Goal: Task Accomplishment & Management: Use online tool/utility

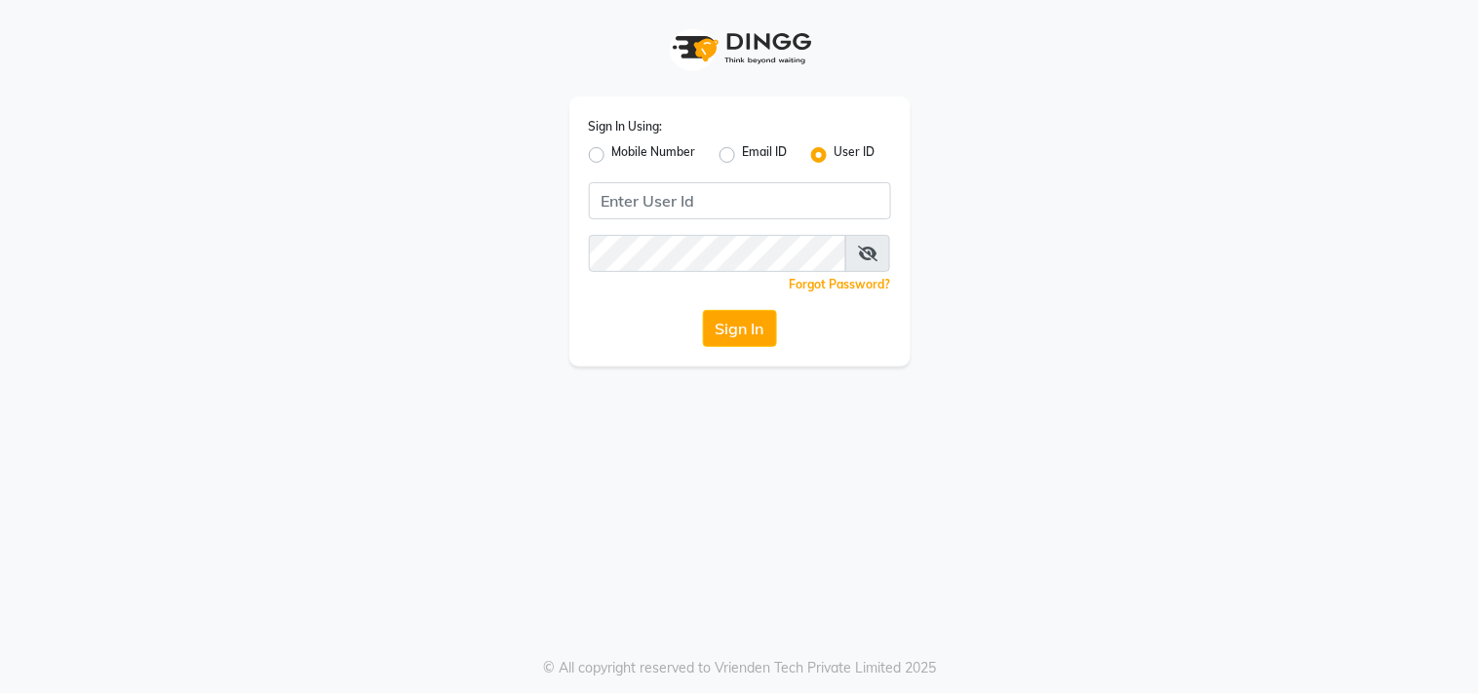
click at [612, 158] on label "Mobile Number" at bounding box center [654, 154] width 84 height 23
click at [612, 156] on input "Mobile Number" at bounding box center [618, 149] width 13 height 13
radio input "true"
radio input "false"
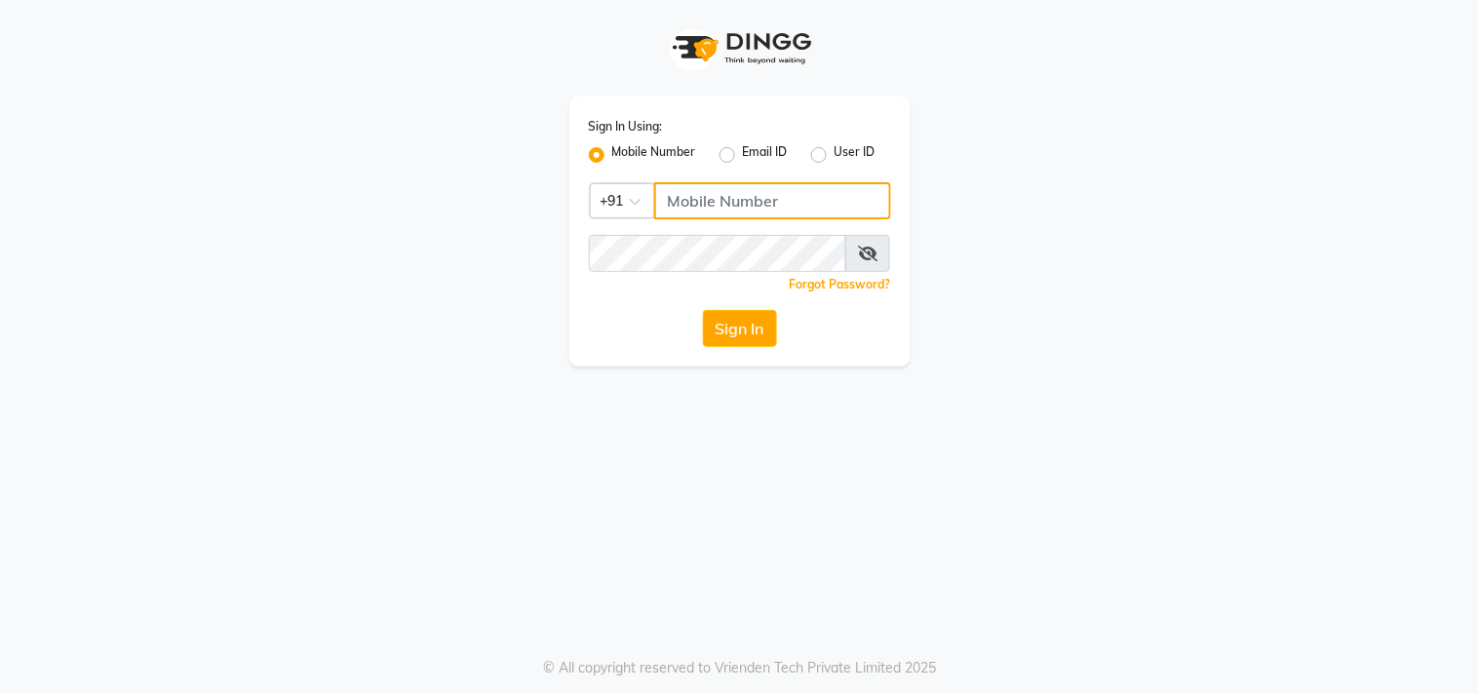
click at [761, 201] on input "Username" at bounding box center [772, 200] width 237 height 37
type input "9052699888"
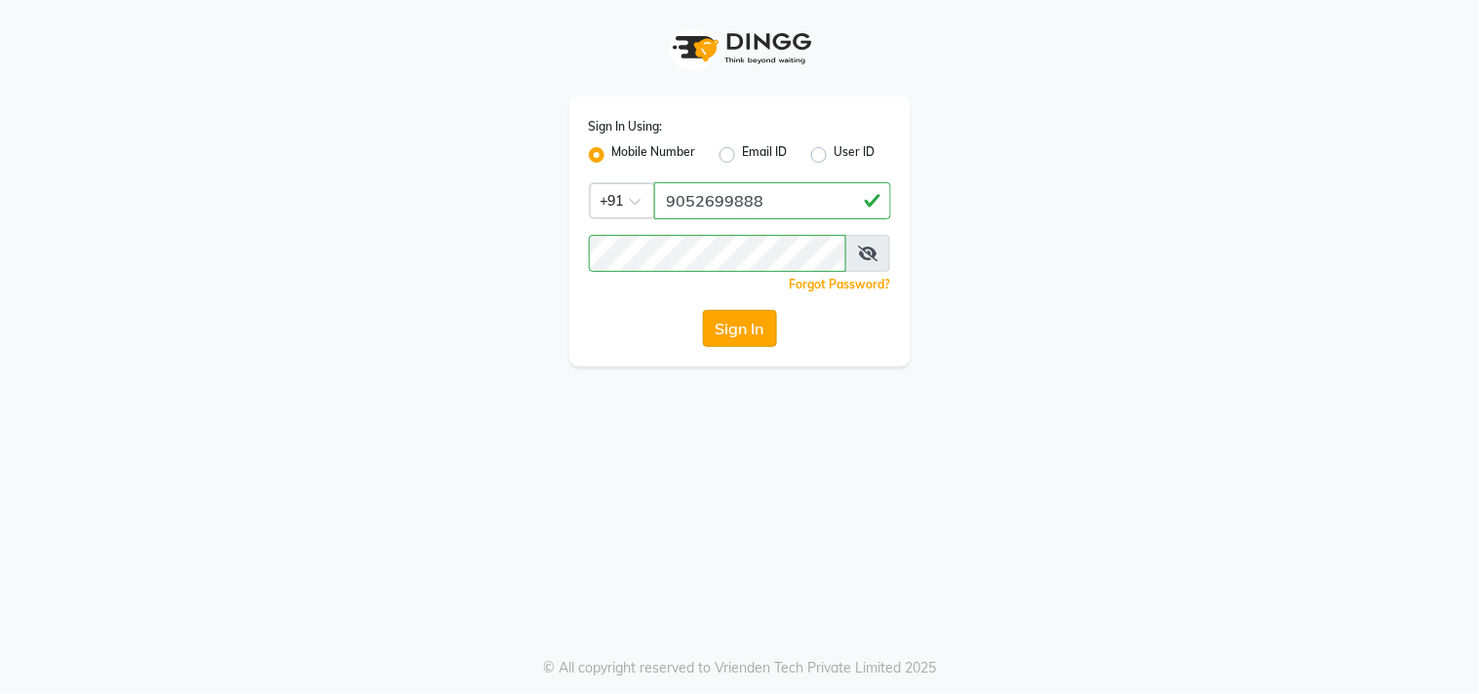
click at [726, 344] on button "Sign In" at bounding box center [740, 328] width 74 height 37
click at [736, 323] on button "Sign In" at bounding box center [740, 328] width 74 height 37
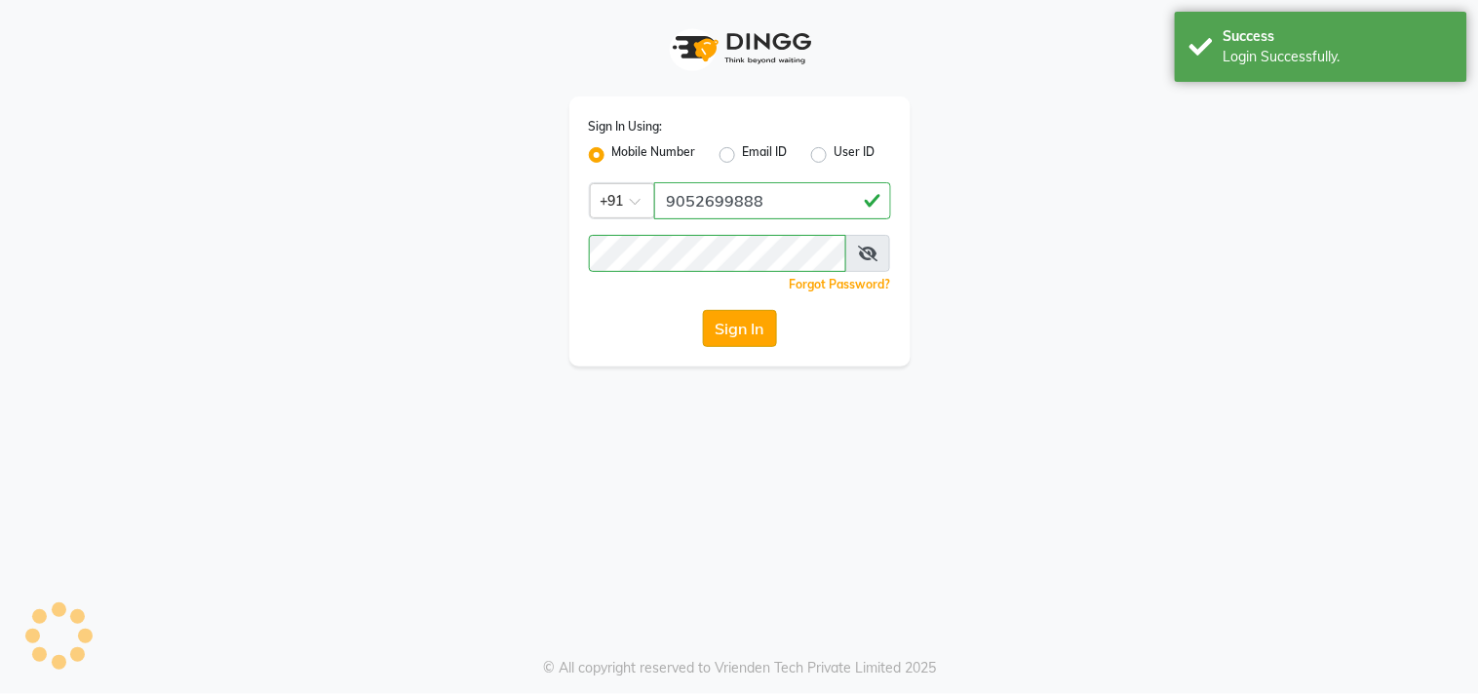
click at [736, 323] on button "Sign In" at bounding box center [740, 328] width 74 height 37
click at [736, 323] on div "Sign In" at bounding box center [740, 328] width 302 height 37
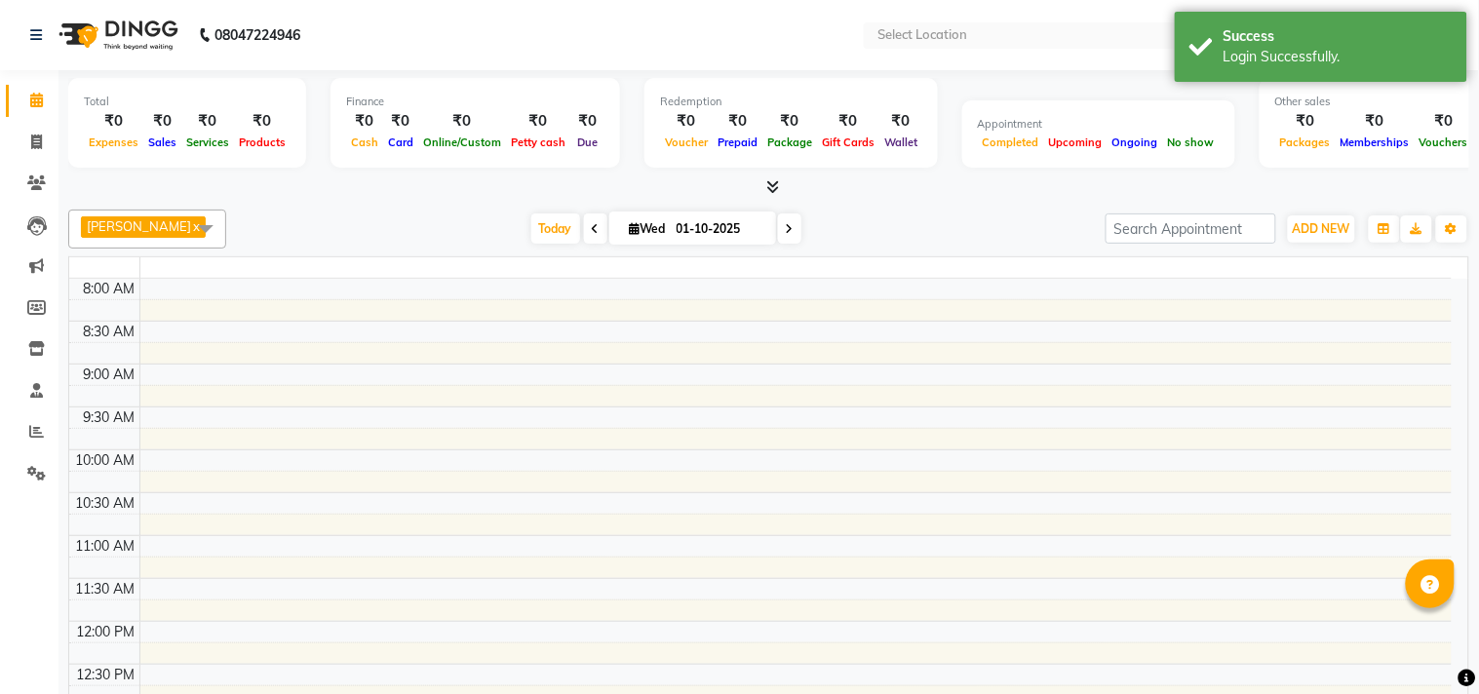
select select "en"
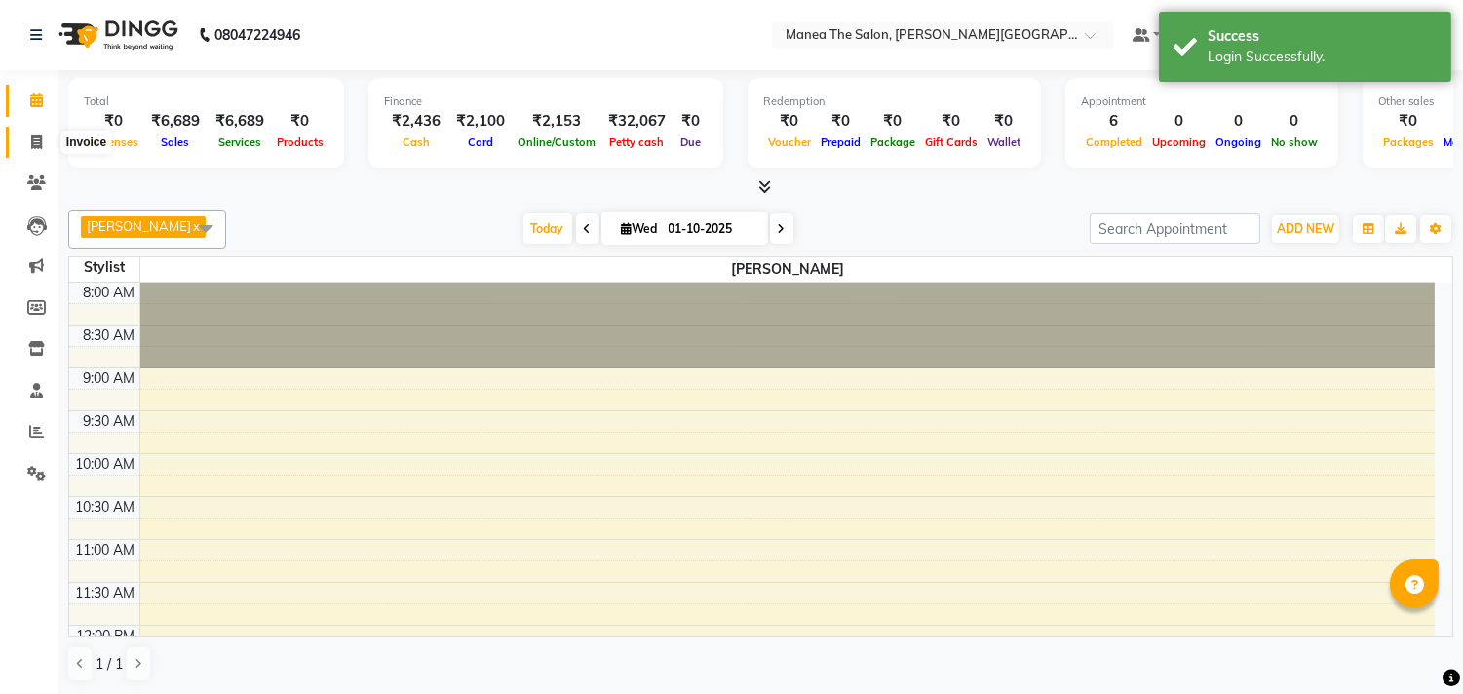
click at [26, 140] on span at bounding box center [36, 143] width 34 height 22
select select "8903"
select select "service"
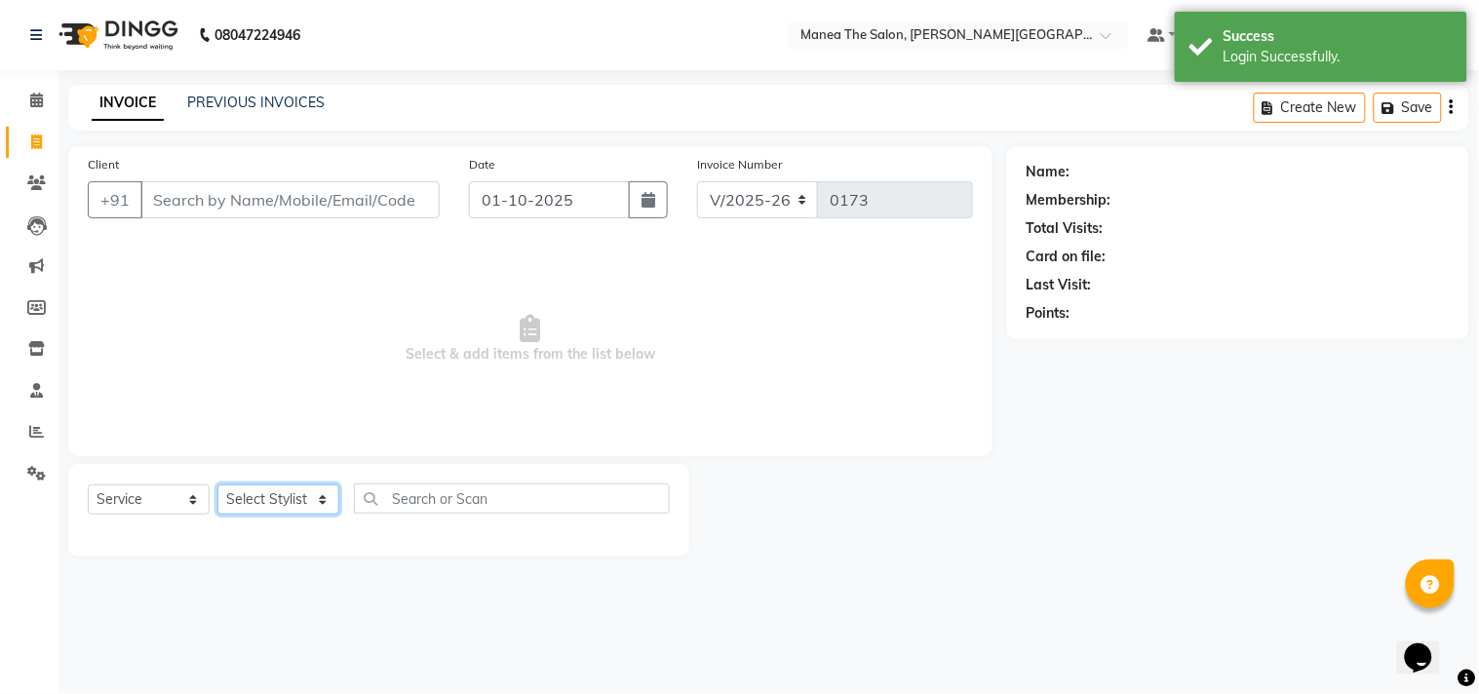
click at [284, 491] on select "Select Stylist [PERSON_NAME] Manager [PERSON_NAME] [PERSON_NAME] NO STYLIST [PE…" at bounding box center [278, 499] width 122 height 30
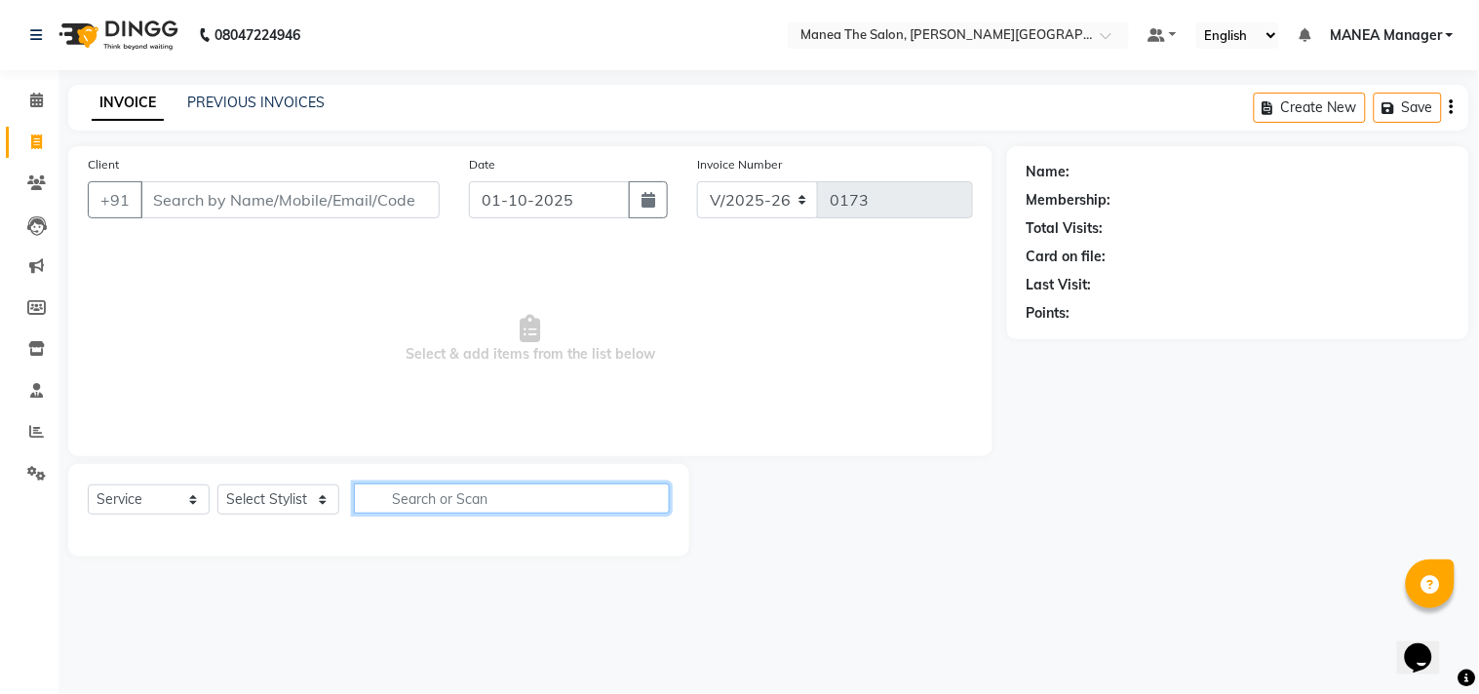
click at [409, 484] on input "text" at bounding box center [512, 498] width 316 height 30
type input "PA"
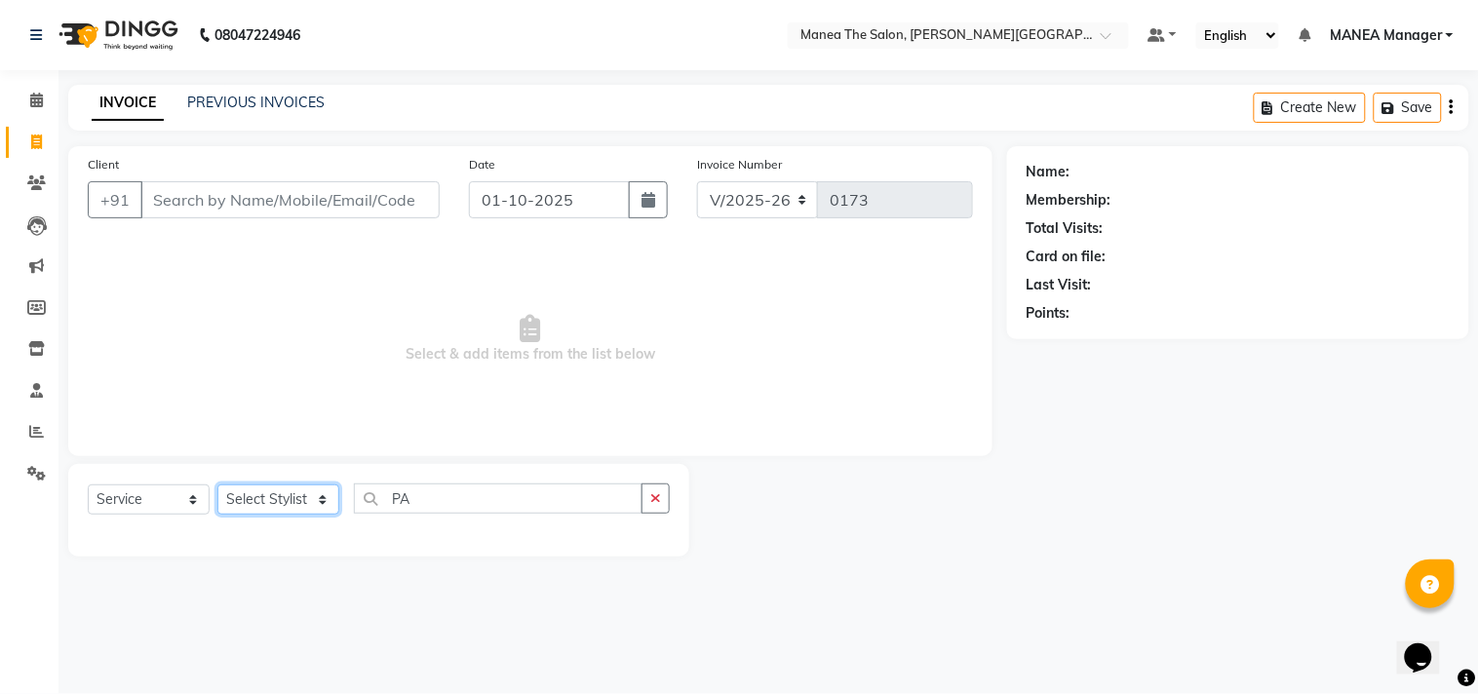
click at [235, 495] on select "Select Stylist [PERSON_NAME] Manager [PERSON_NAME] [PERSON_NAME] NO STYLIST [PE…" at bounding box center [278, 499] width 122 height 30
select select "90110"
click at [217, 485] on select "Select Stylist [PERSON_NAME] Manager [PERSON_NAME] [PERSON_NAME] NO STYLIST [PE…" at bounding box center [278, 499] width 122 height 30
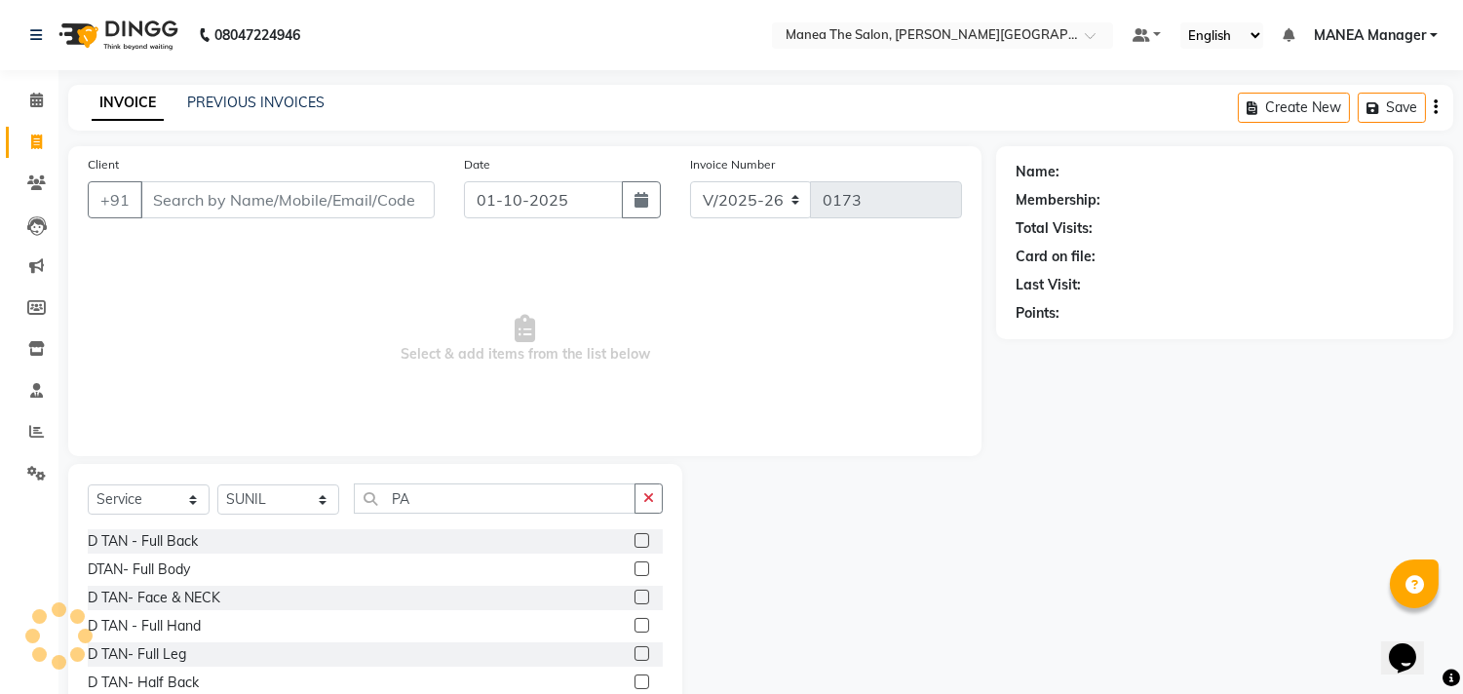
click at [494, 520] on div "Select Service Product Membership Package Voucher Prepaid Gift Card Select Styl…" at bounding box center [375, 506] width 575 height 46
click at [495, 505] on input "PA" at bounding box center [495, 498] width 282 height 30
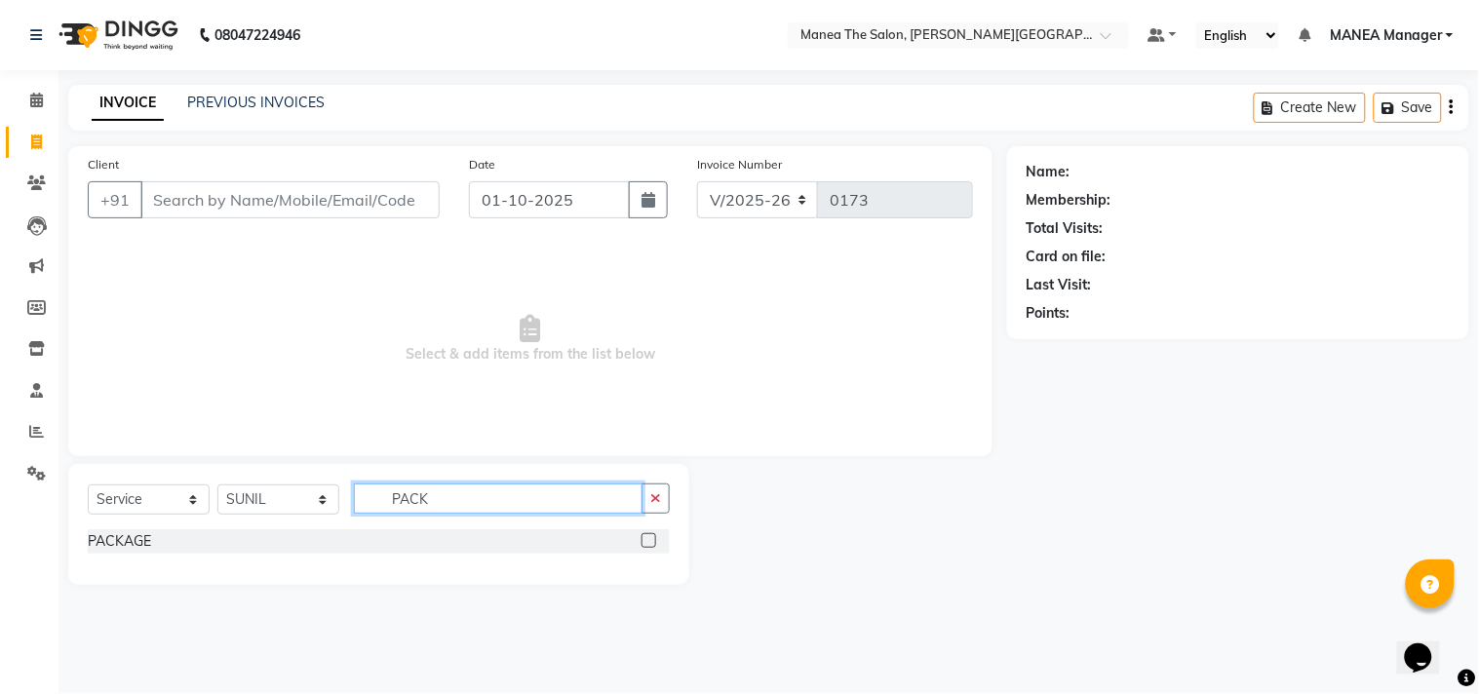
type input "PACK"
click at [647, 537] on label at bounding box center [648, 540] width 15 height 15
click at [647, 537] on input "checkbox" at bounding box center [647, 541] width 13 height 13
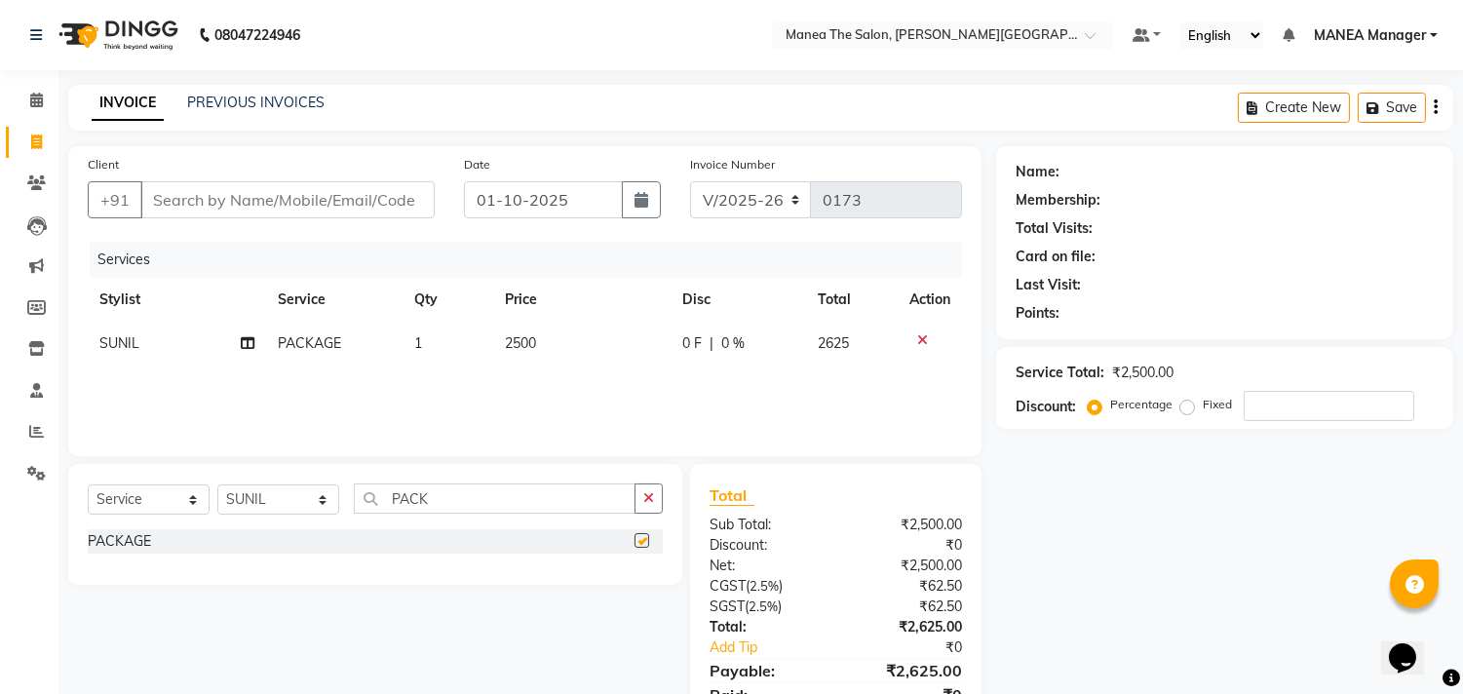
checkbox input "false"
click at [541, 334] on td "2500" at bounding box center [581, 344] width 177 height 44
select select "90110"
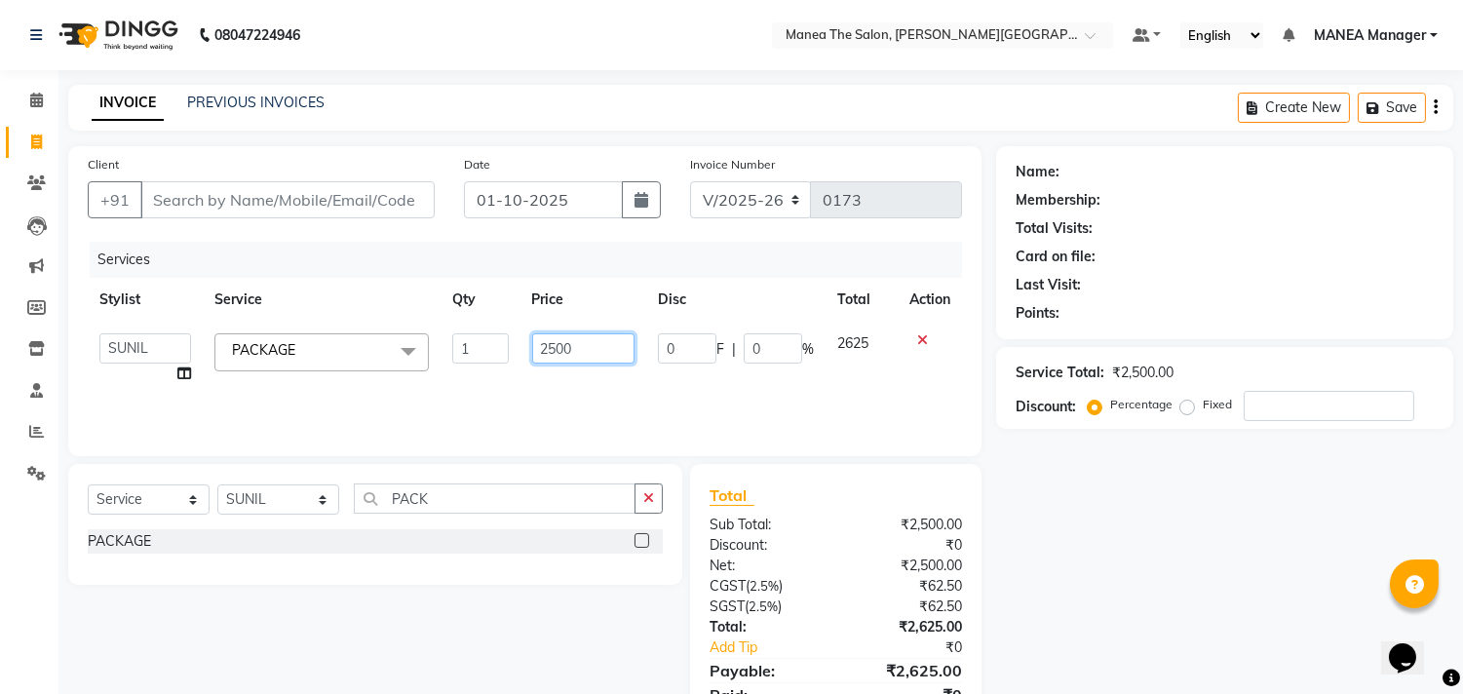
click at [589, 355] on input "2500" at bounding box center [583, 348] width 102 height 30
type input "2"
type input "1111"
click at [626, 393] on div "Services Stylist Service Qty Price Disc Total Action [PERSON_NAME] Manager [PER…" at bounding box center [525, 339] width 874 height 195
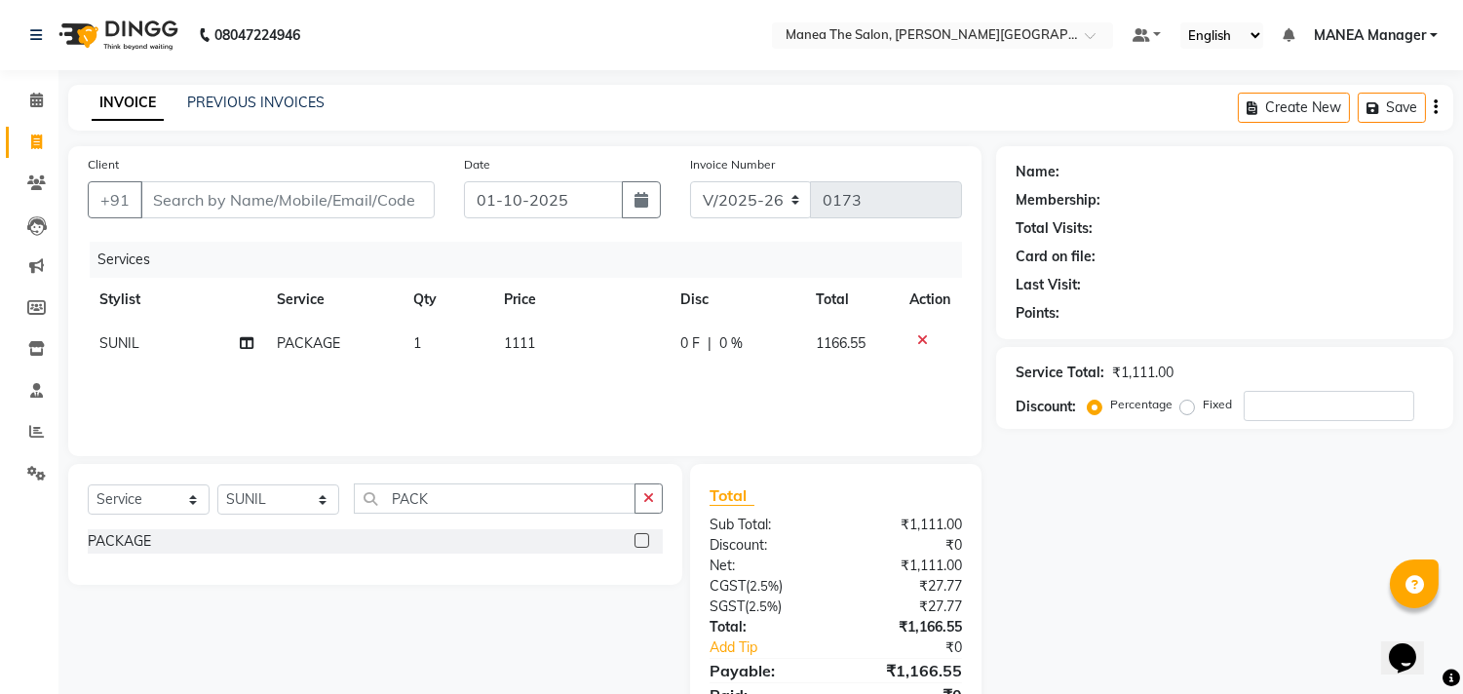
scroll to position [85, 0]
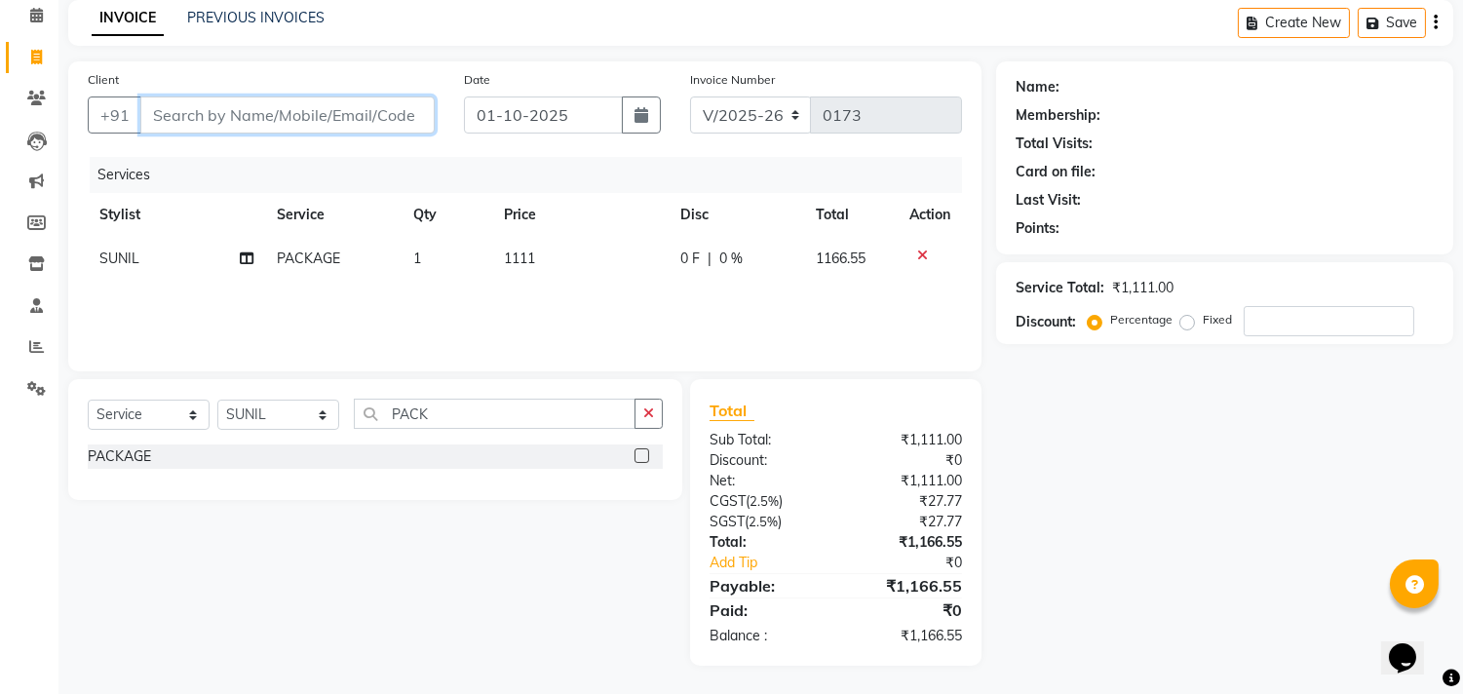
click at [341, 109] on input "Client" at bounding box center [287, 115] width 294 height 37
type input "6"
type input "0"
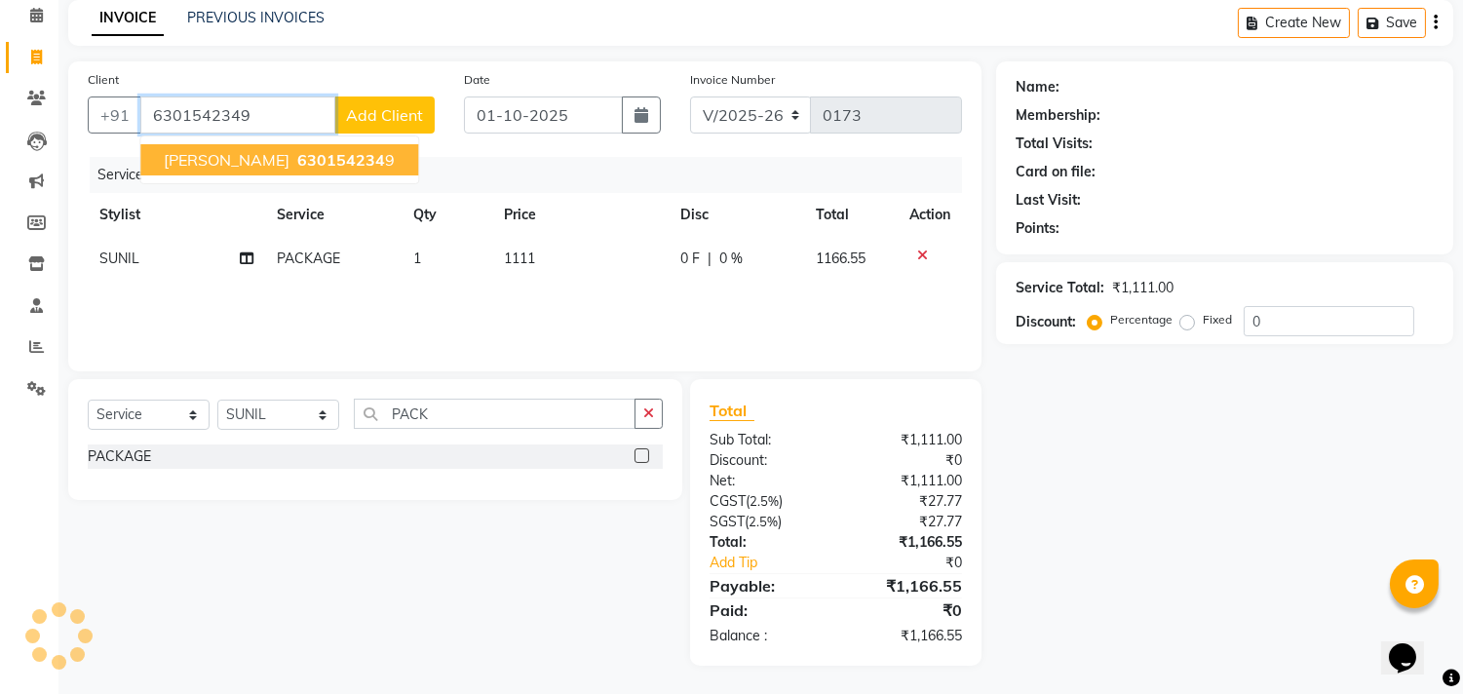
type input "6301542349"
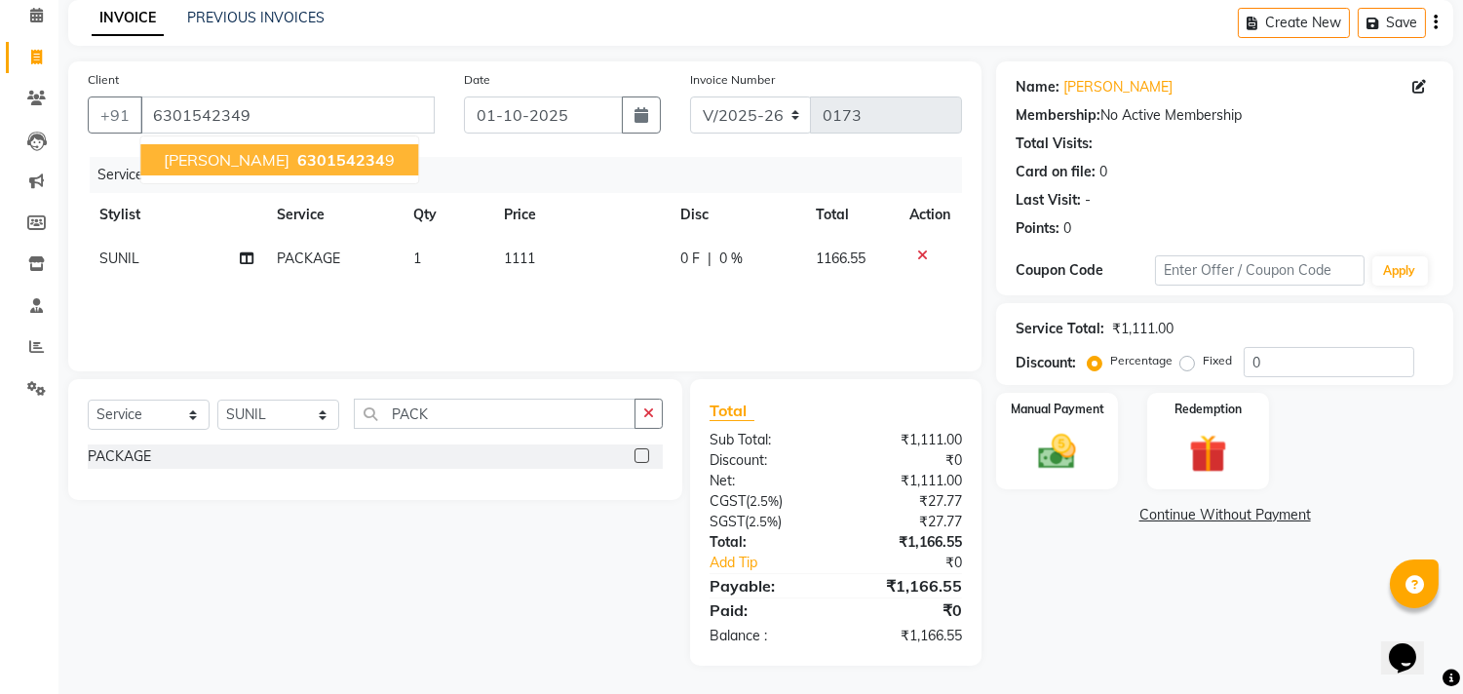
click at [297, 157] on span "630154234" at bounding box center [341, 159] width 88 height 19
click at [1068, 464] on img at bounding box center [1057, 453] width 64 height 46
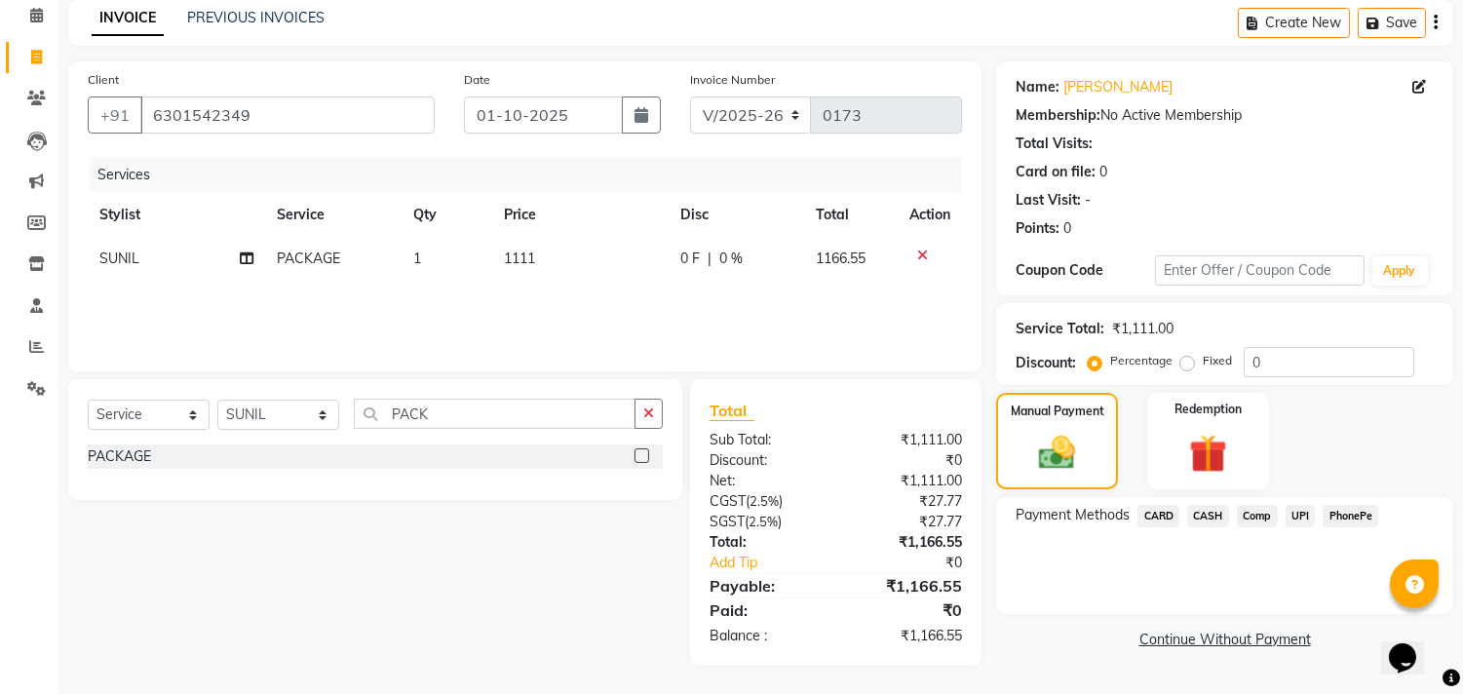
click at [1299, 518] on span "UPI" at bounding box center [1301, 516] width 30 height 22
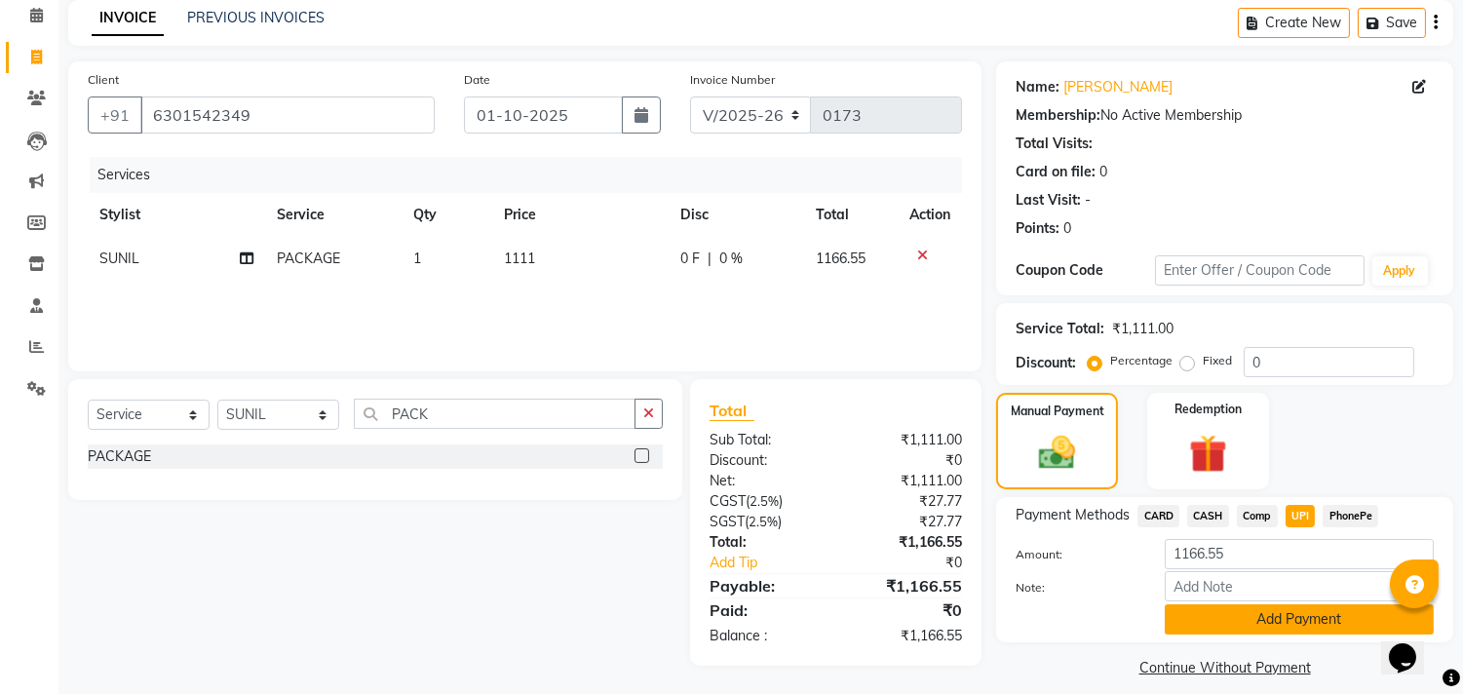
click at [1268, 625] on button "Add Payment" at bounding box center [1299, 619] width 269 height 30
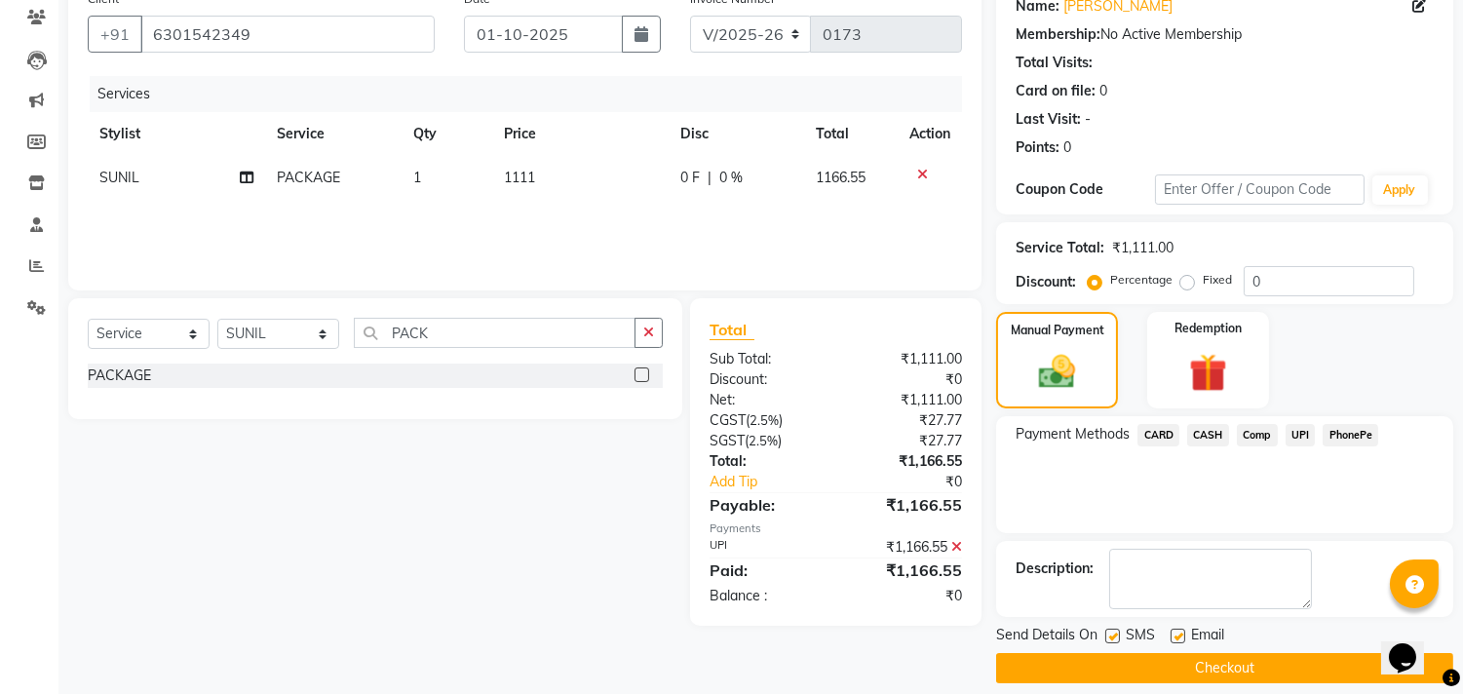
scroll to position [182, 0]
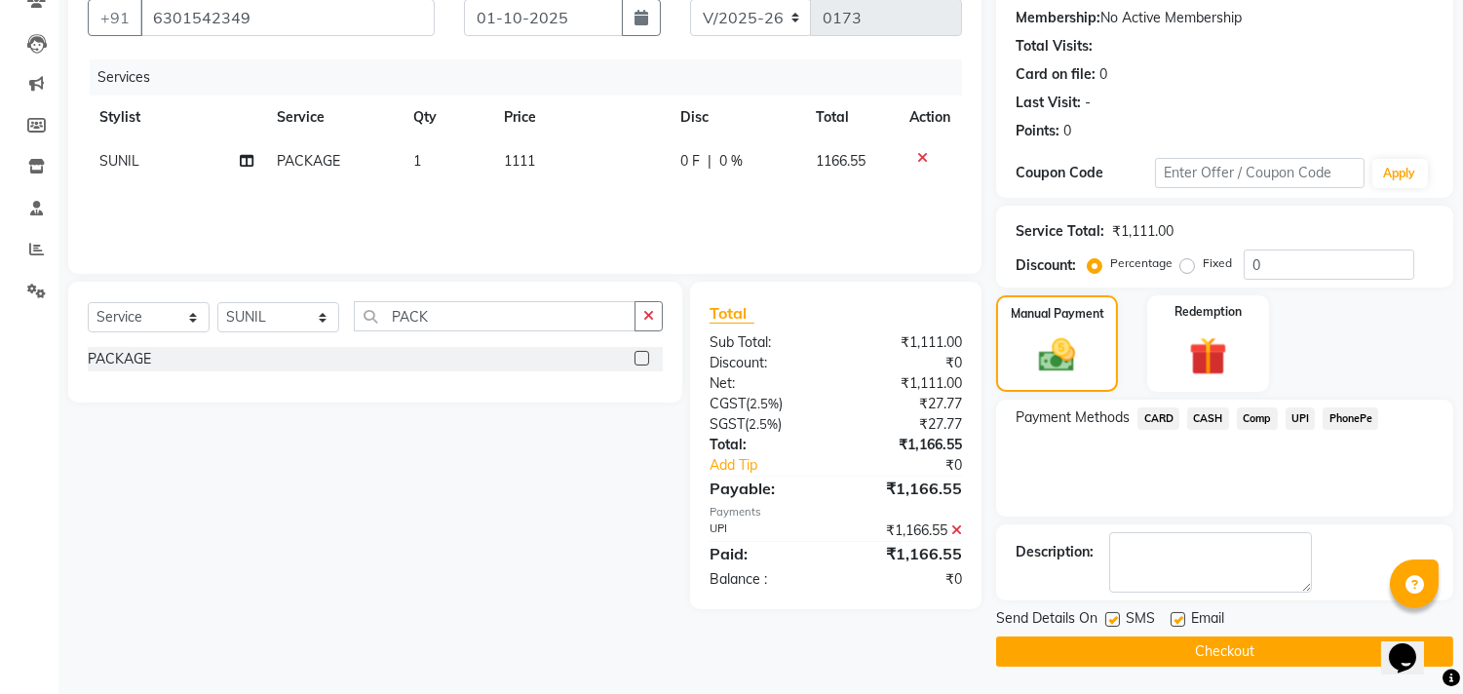
click at [1176, 641] on button "Checkout" at bounding box center [1224, 652] width 457 height 30
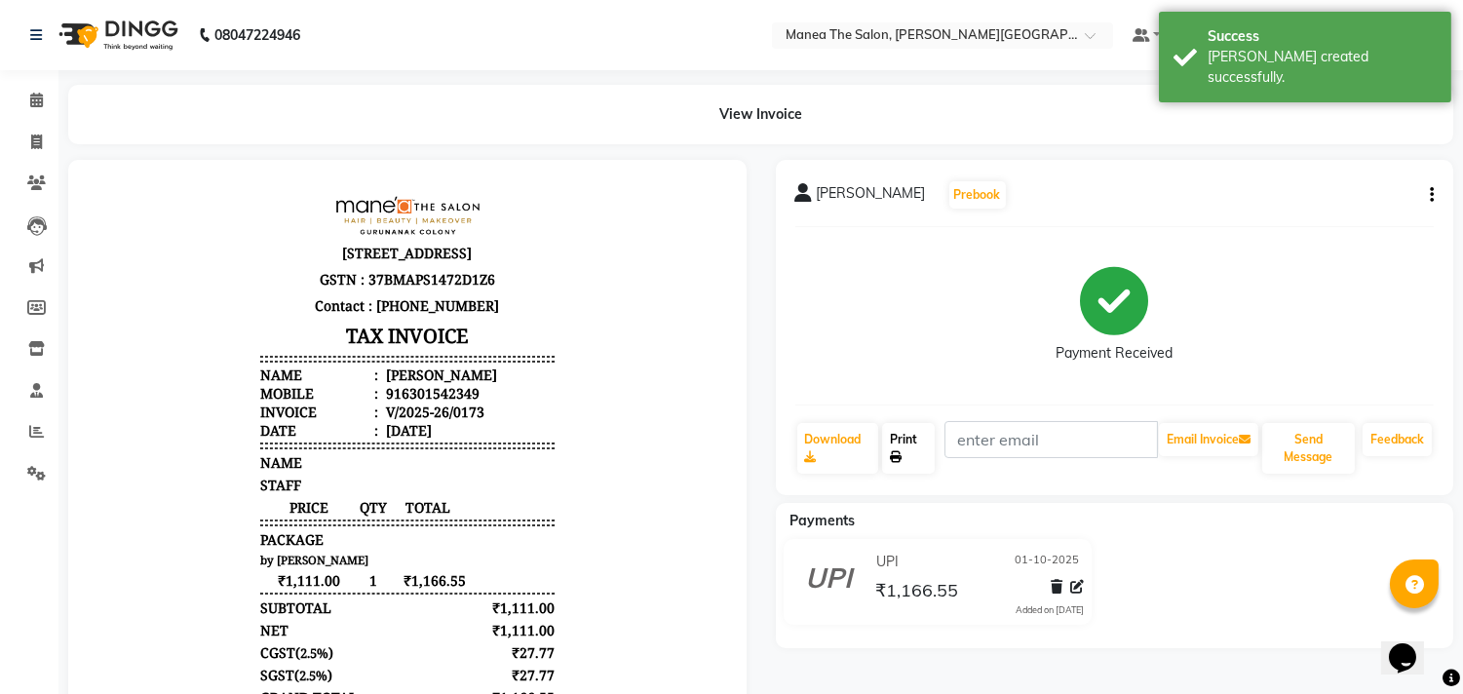
click at [923, 444] on link "Print" at bounding box center [908, 448] width 53 height 51
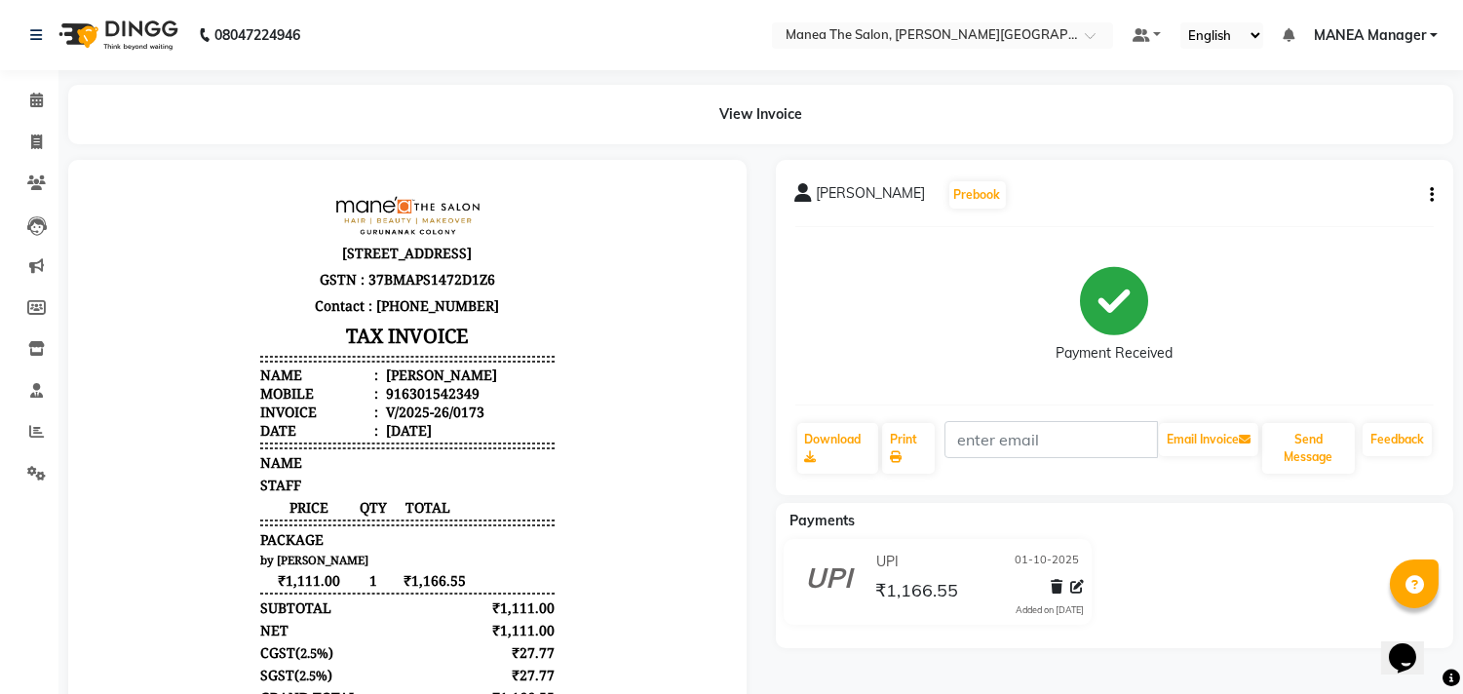
click at [908, 341] on div "Payment Received" at bounding box center [1114, 316] width 639 height 146
click at [917, 227] on div "[PERSON_NAME] Prebook Payment Received Download Print Email Invoice Send Messag…" at bounding box center [1115, 327] width 678 height 335
click at [885, 266] on div "Payment Received" at bounding box center [1114, 316] width 639 height 146
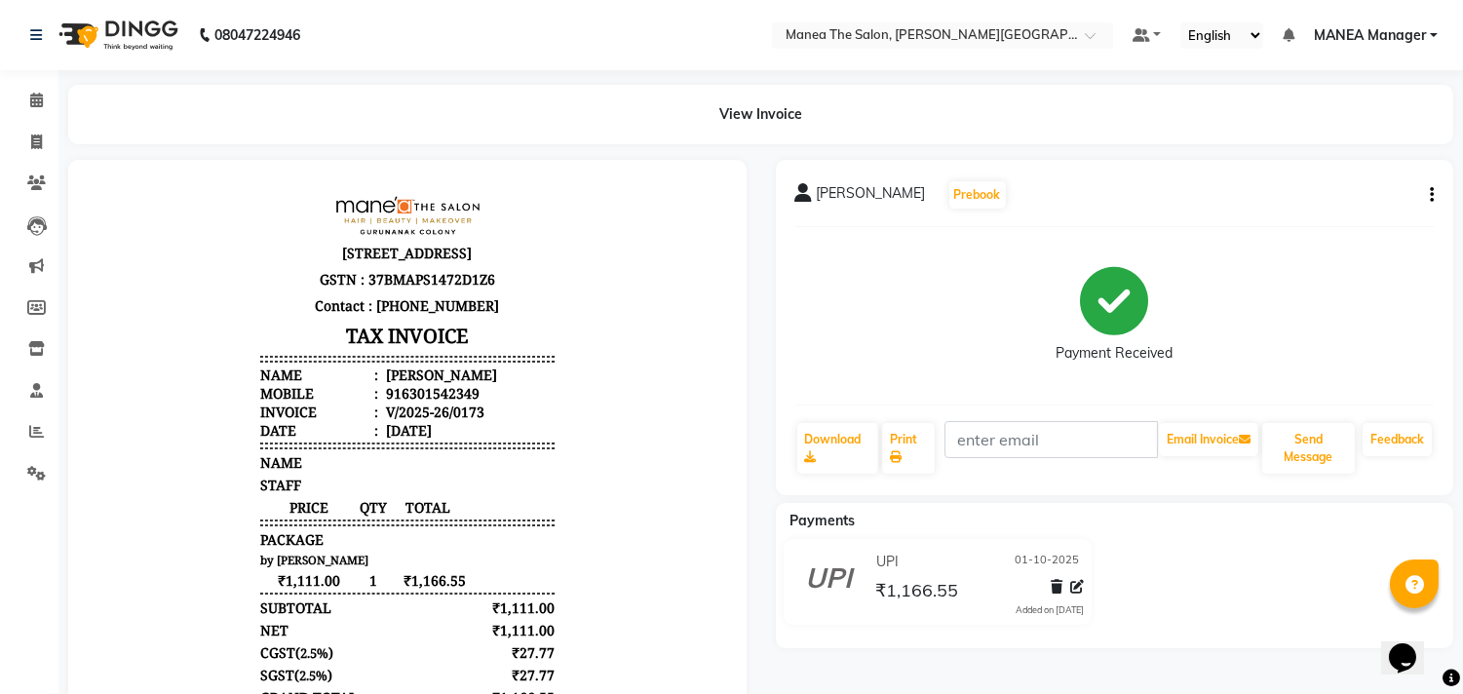
click at [885, 266] on div "Payment Received" at bounding box center [1114, 316] width 639 height 146
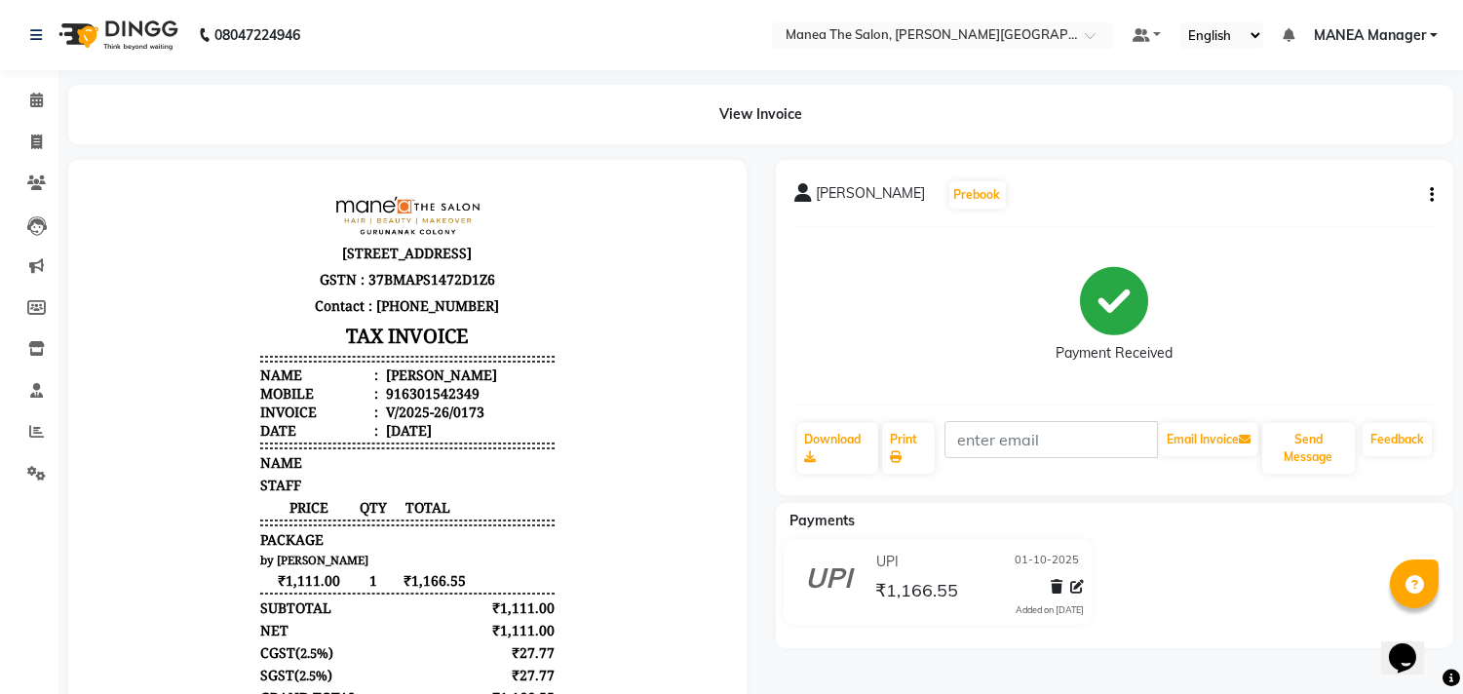
click at [885, 266] on div "Payment Received" at bounding box center [1114, 316] width 639 height 146
